Goal: Task Accomplishment & Management: Manage account settings

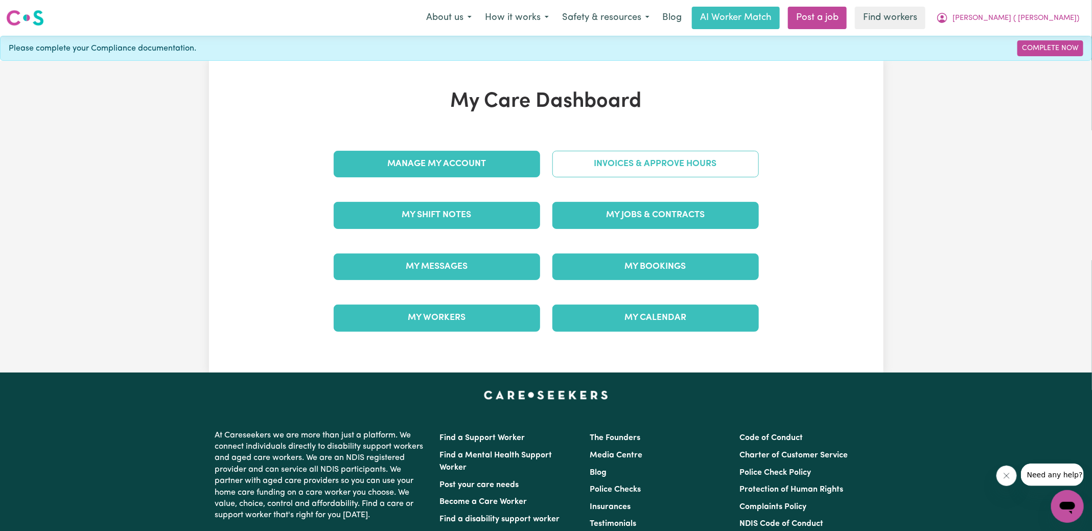
click at [643, 151] on link "Invoices & Approve Hours" at bounding box center [655, 164] width 206 height 27
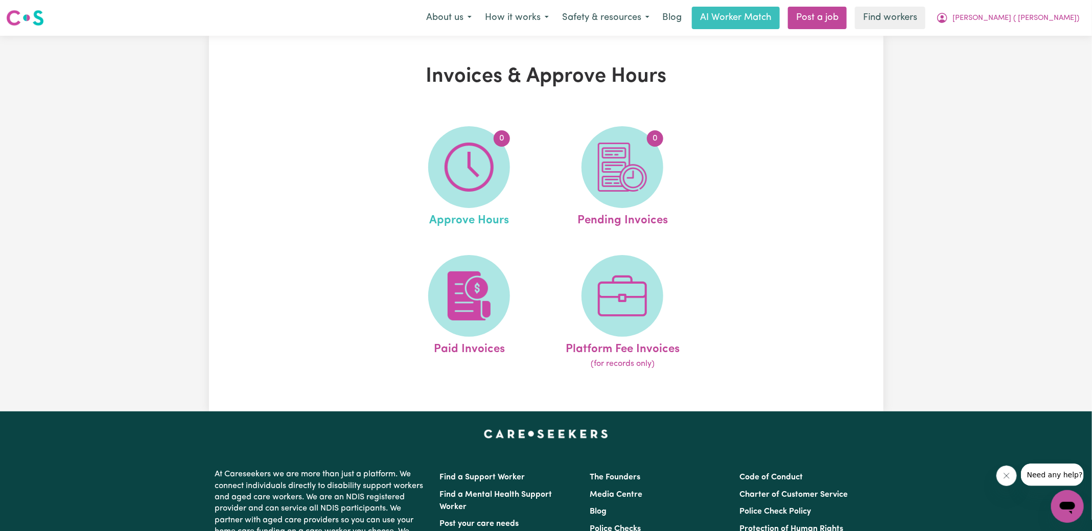
click at [420, 167] on link "0 Approve Hours" at bounding box center [468, 177] width 147 height 103
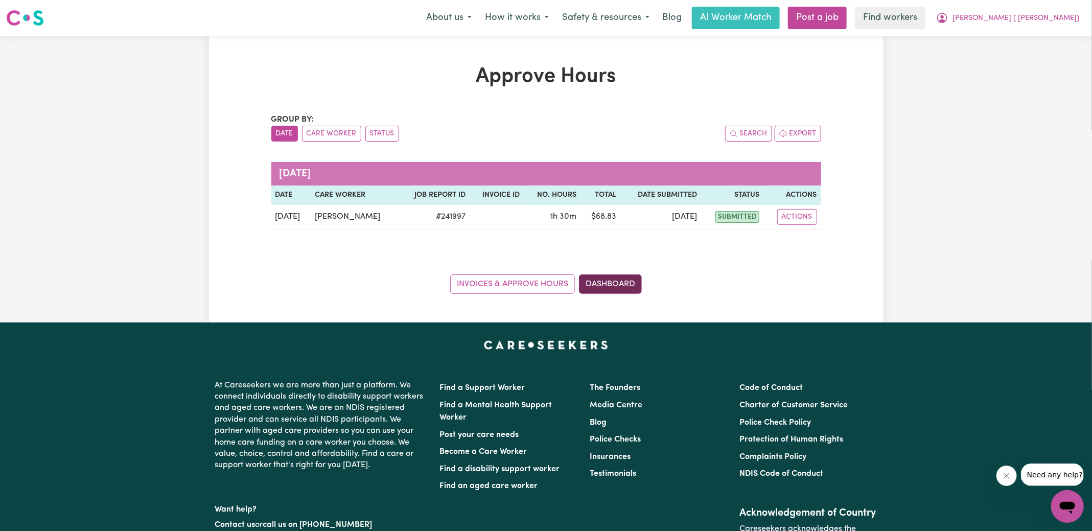
click at [615, 283] on link "Dashboard" at bounding box center [610, 283] width 63 height 19
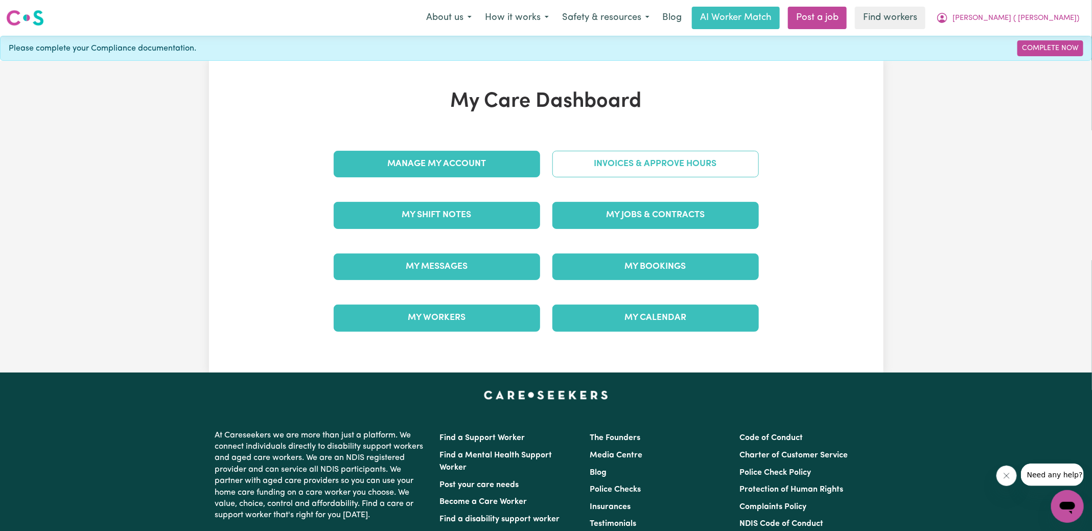
click at [635, 151] on link "Invoices & Approve Hours" at bounding box center [655, 164] width 206 height 27
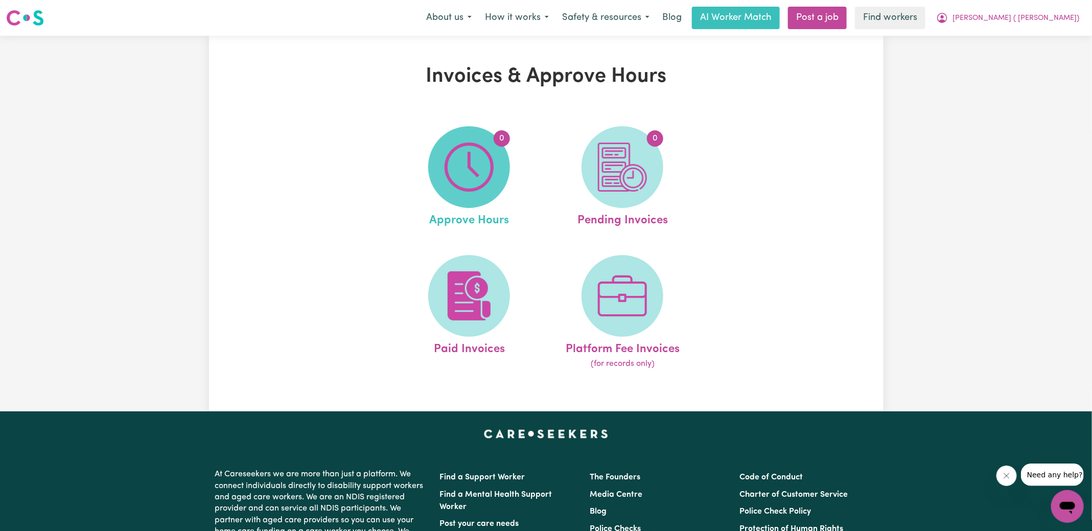
click at [479, 180] on img at bounding box center [469, 167] width 49 height 49
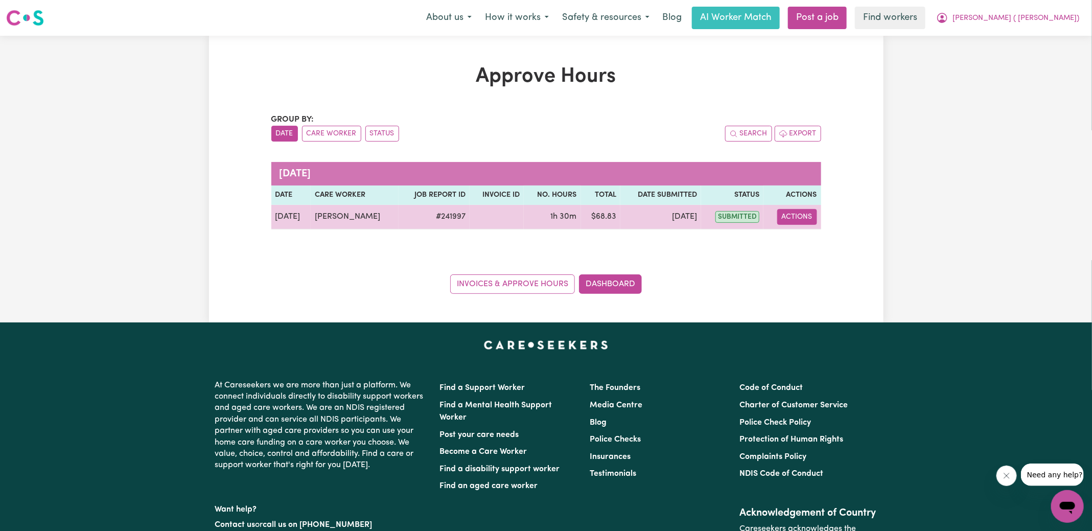
drag, startPoint x: 812, startPoint y: 216, endPoint x: 809, endPoint y: 221, distance: 5.3
click at [811, 216] on button "Actions" at bounding box center [797, 217] width 40 height 16
click at [812, 235] on link "View Job Report" at bounding box center [822, 240] width 87 height 20
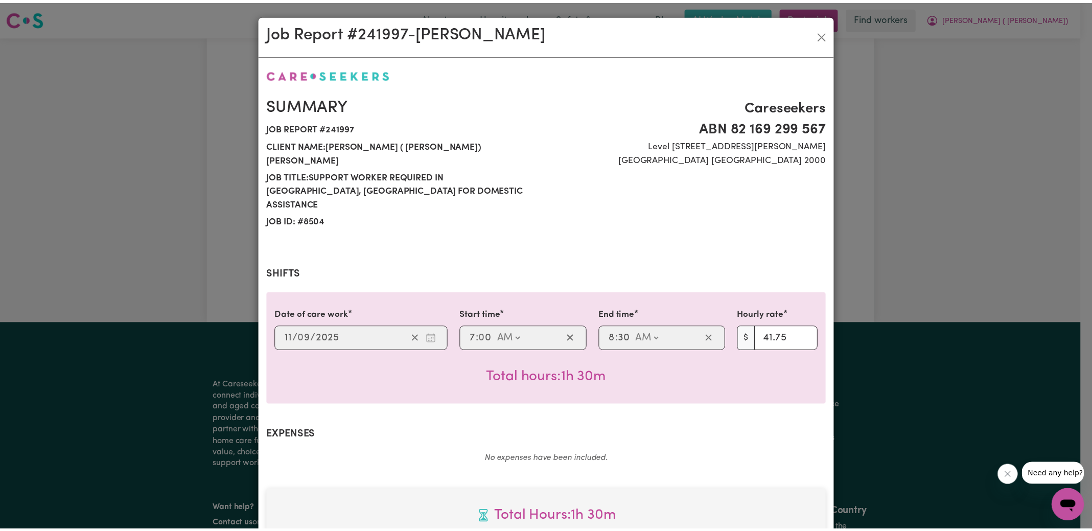
scroll to position [269, 0]
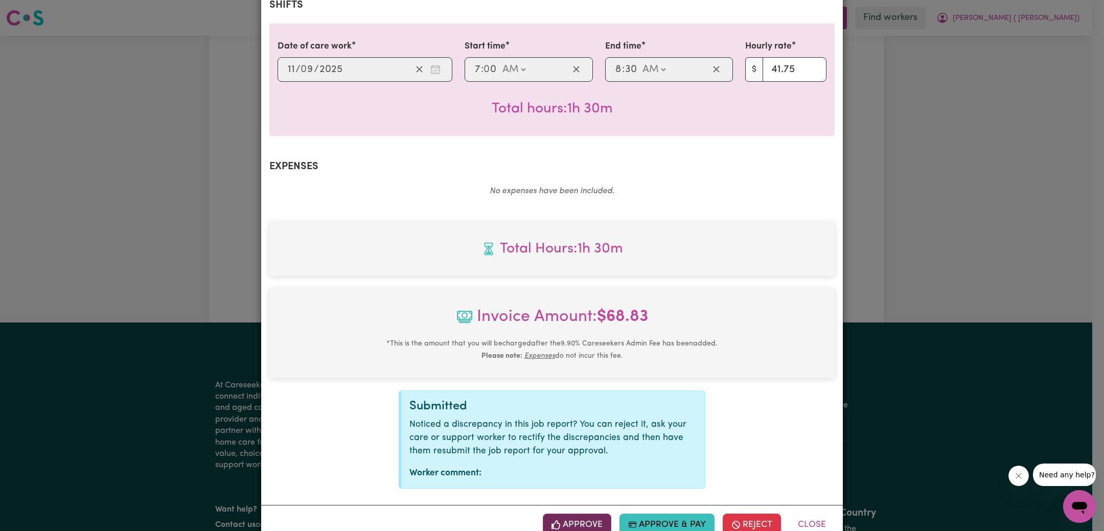
click at [568, 513] on button "Approve" at bounding box center [577, 524] width 68 height 22
click at [880, 261] on div "Job Report # 241997 - [PERSON_NAME] Summary Job report # 241997 Client name: [P…" at bounding box center [552, 265] width 1104 height 531
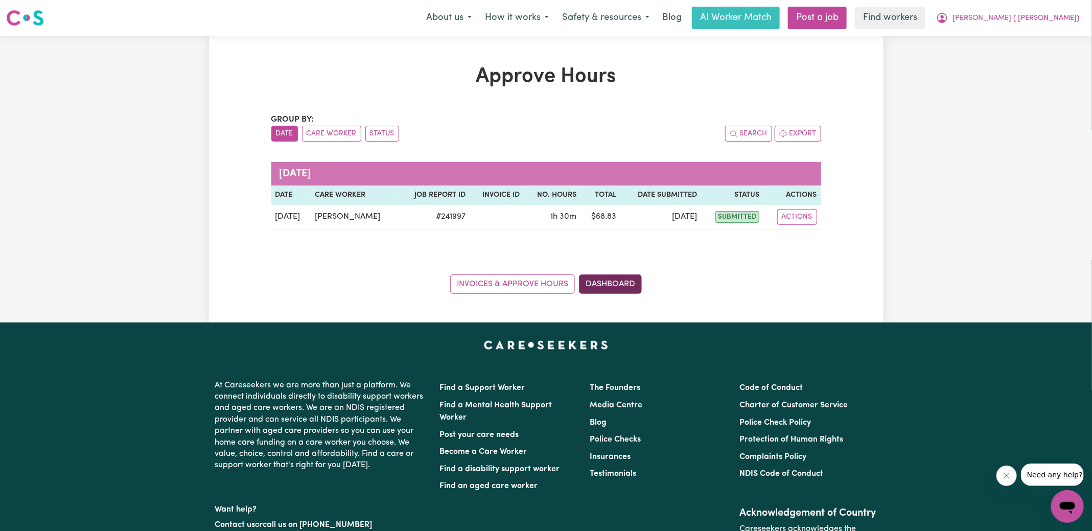
click at [626, 283] on link "Dashboard" at bounding box center [610, 283] width 63 height 19
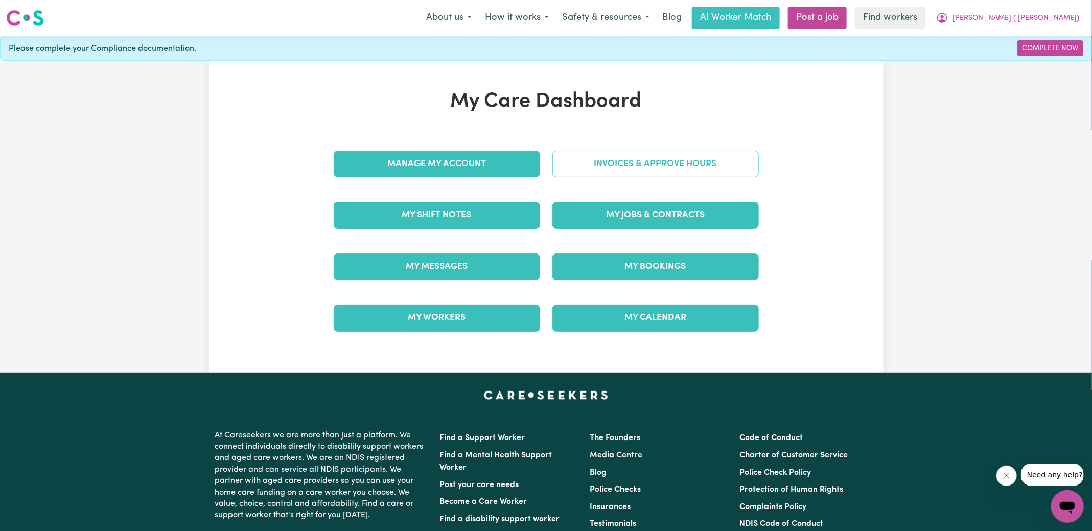
click at [639, 165] on link "Invoices & Approve Hours" at bounding box center [655, 164] width 206 height 27
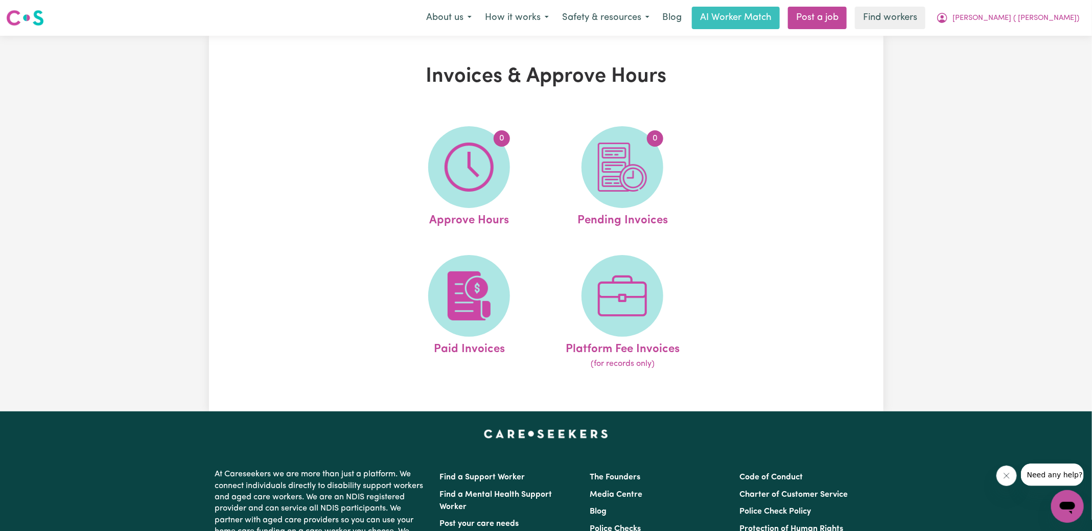
click at [639, 165] on img at bounding box center [622, 167] width 49 height 49
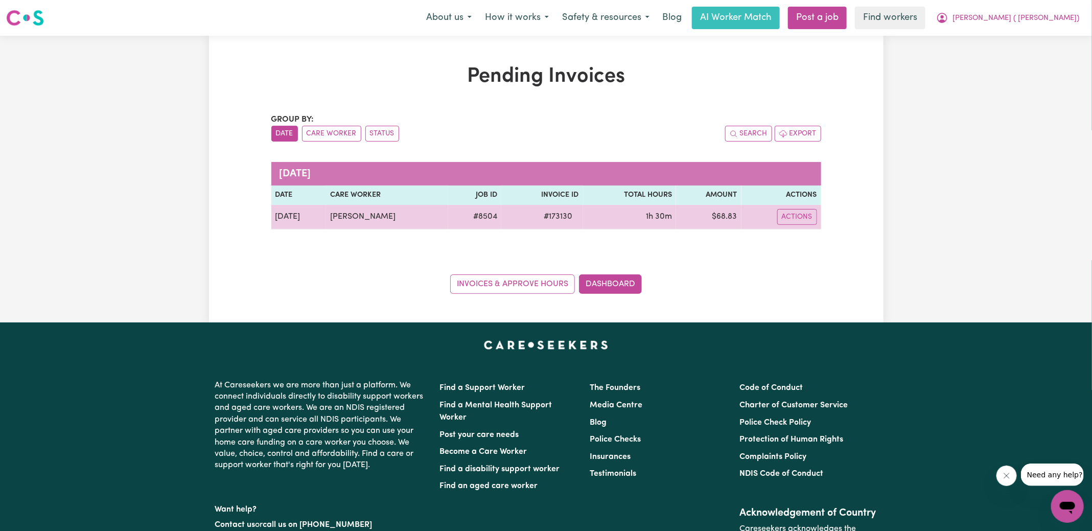
click at [555, 212] on span "# 173130" at bounding box center [558, 217] width 41 height 12
click at [555, 214] on span "# 173130" at bounding box center [558, 217] width 41 height 12
click at [554, 215] on span "# 173130" at bounding box center [558, 217] width 41 height 12
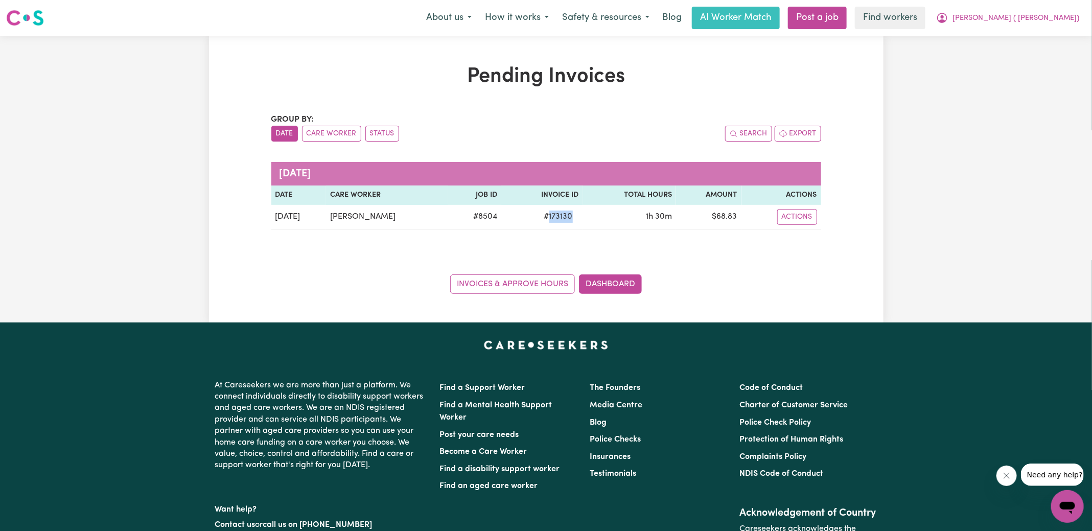
copy span "173130"
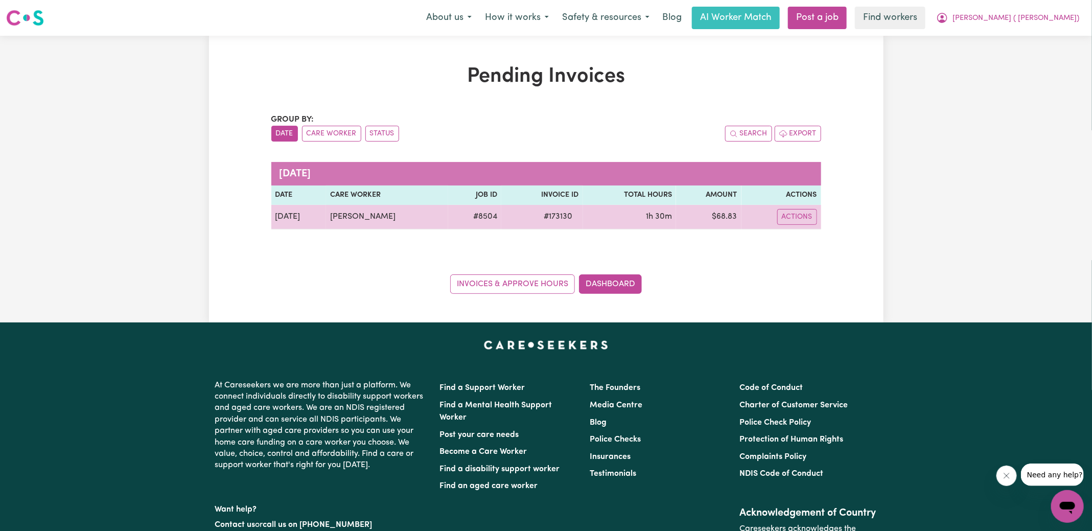
click at [725, 222] on td "$ 68.83" at bounding box center [708, 217] width 65 height 25
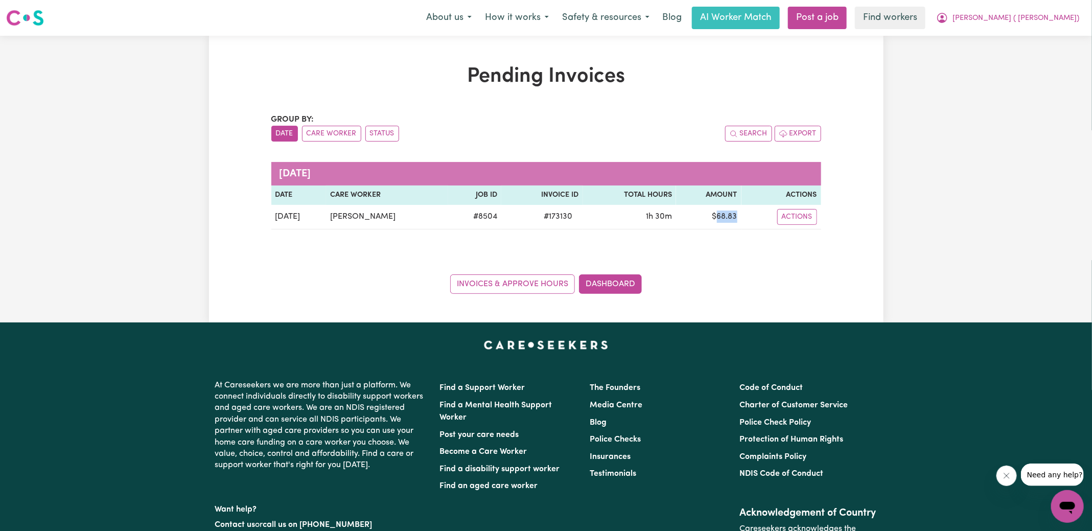
copy td "68.83"
click at [1030, 12] on button "[PERSON_NAME] ( [PERSON_NAME])" at bounding box center [1007, 17] width 156 height 21
click at [1029, 63] on link "Logout" at bounding box center [1044, 58] width 81 height 19
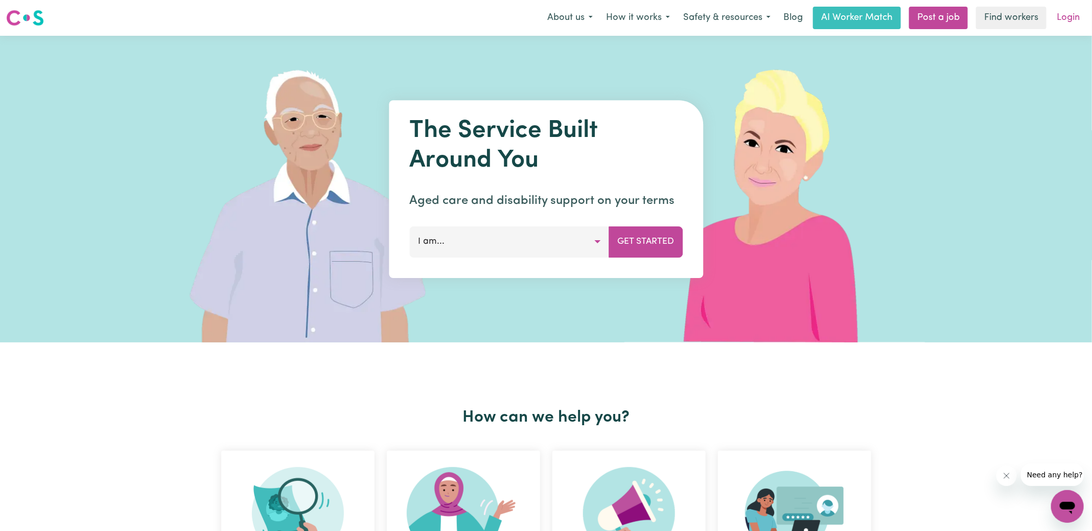
click at [1079, 23] on link "Login" at bounding box center [1067, 18] width 35 height 22
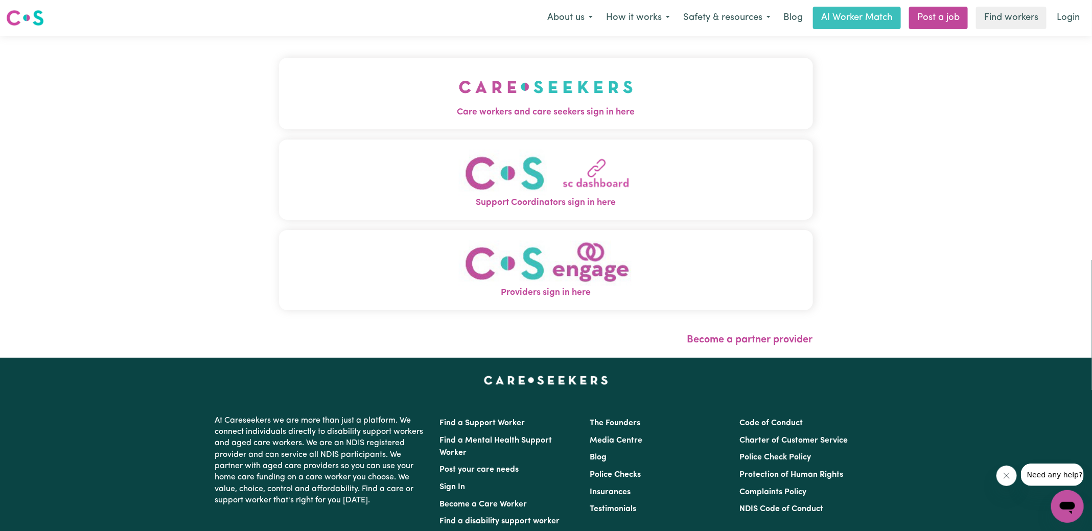
click at [462, 95] on img "Care workers and care seekers sign in here" at bounding box center [546, 87] width 174 height 38
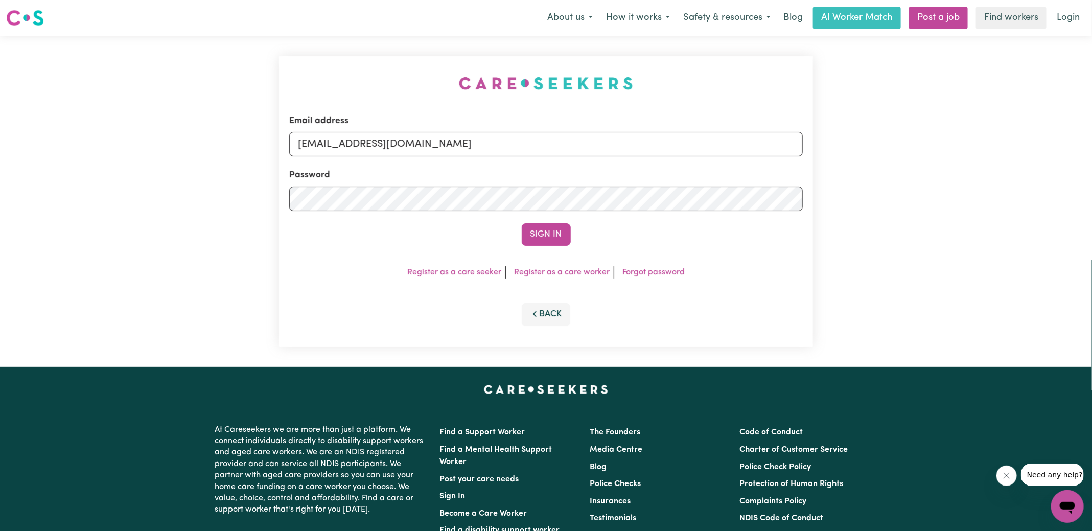
click at [413, 71] on div "Email address [EMAIL_ADDRESS][DOMAIN_NAME] Password Sign In Register as a care …" at bounding box center [546, 201] width 546 height 331
drag, startPoint x: 348, startPoint y: 142, endPoint x: 967, endPoint y: 157, distance: 619.4
click at [967, 157] on div "Email address [EMAIL_ADDRESS][DOMAIN_NAME] Password Sign In Register as a care …" at bounding box center [546, 201] width 1092 height 331
type input "[EMAIL_ADDRESS][DOMAIN_NAME]"
click at [522, 223] on button "Sign In" at bounding box center [546, 234] width 49 height 22
